Goal: Task Accomplishment & Management: Manage account settings

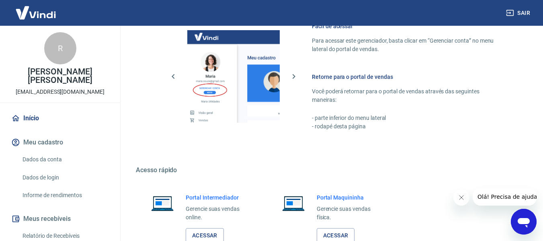
scroll to position [402, 0]
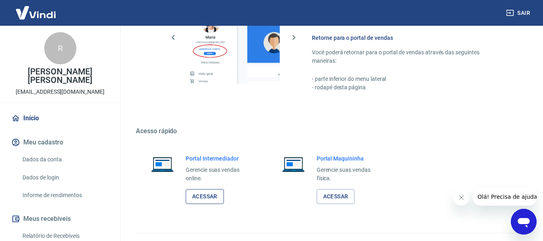
click at [210, 192] on link "Acessar" at bounding box center [205, 196] width 38 height 15
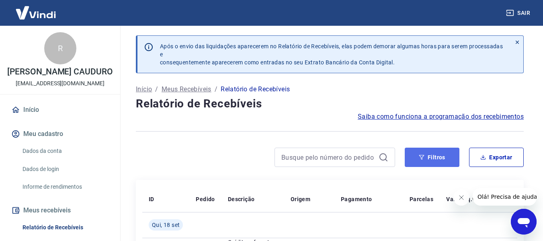
click at [424, 159] on icon "button" at bounding box center [422, 157] width 6 height 6
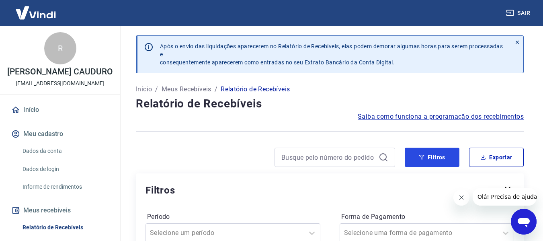
scroll to position [80, 0]
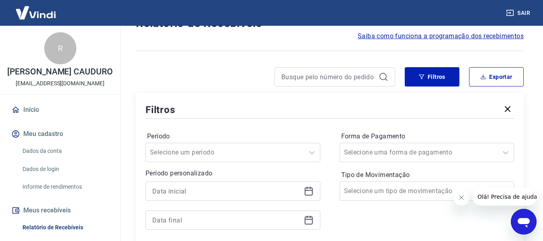
click at [311, 191] on icon at bounding box center [309, 191] width 10 height 10
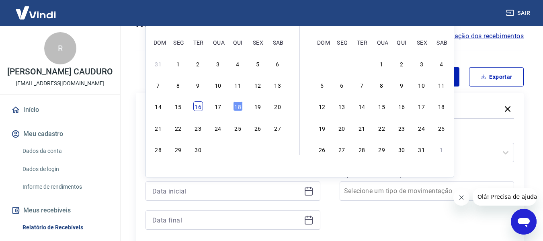
click at [197, 104] on div "16" at bounding box center [198, 106] width 10 height 10
type input "[DATE]"
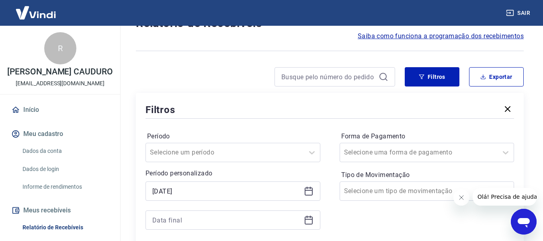
click at [310, 221] on icon at bounding box center [309, 220] width 10 height 10
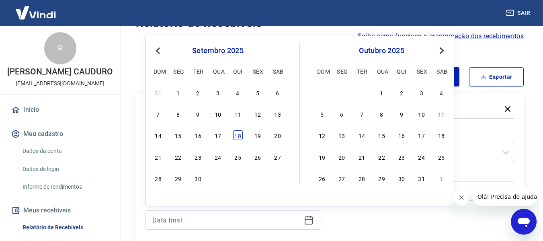
click at [238, 133] on div "18" at bounding box center [238, 135] width 10 height 10
type input "[DATE]"
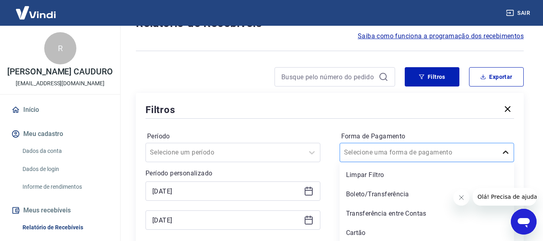
scroll to position [101, 0]
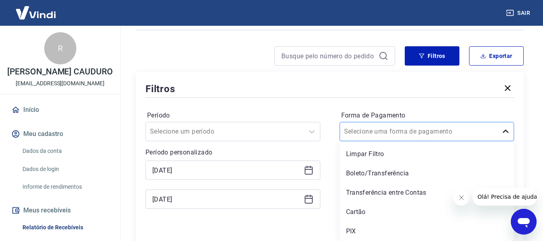
click at [506, 141] on div "option Limpar Filtro focused, 1 of 5. 5 results available. Use Up and Down to c…" at bounding box center [427, 131] width 175 height 19
click at [371, 229] on div "PIX" at bounding box center [427, 231] width 175 height 16
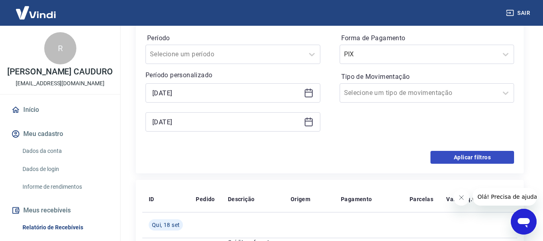
scroll to position [182, 0]
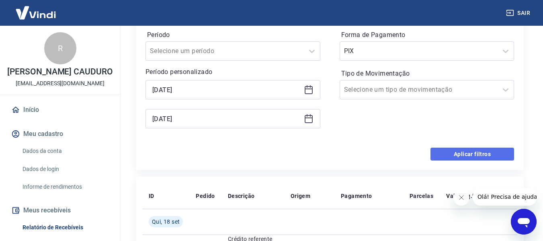
click at [485, 151] on button "Aplicar filtros" at bounding box center [472, 153] width 84 height 13
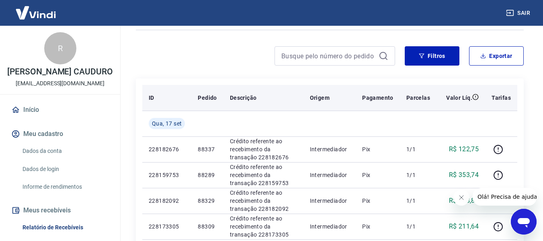
scroll to position [21, 0]
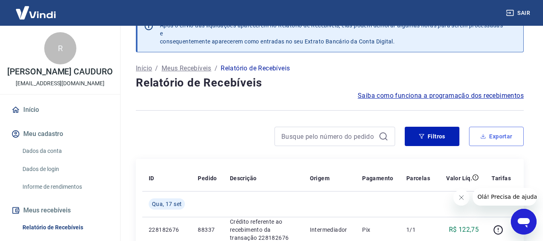
click at [502, 135] on button "Exportar" at bounding box center [496, 136] width 55 height 19
type input "[DATE]"
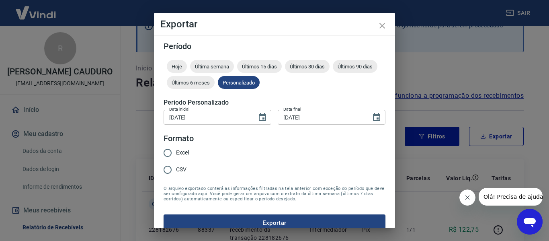
click at [168, 155] on input "Excel" at bounding box center [167, 152] width 17 height 17
radio input "true"
click at [264, 223] on button "Exportar" at bounding box center [275, 222] width 222 height 17
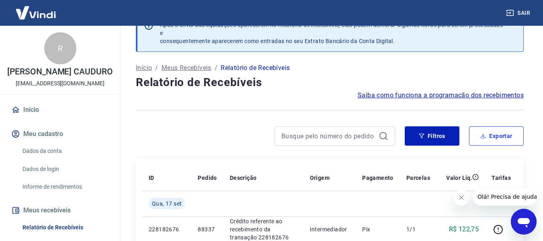
scroll to position [0, 0]
